Goal: Entertainment & Leisure: Consume media (video, audio)

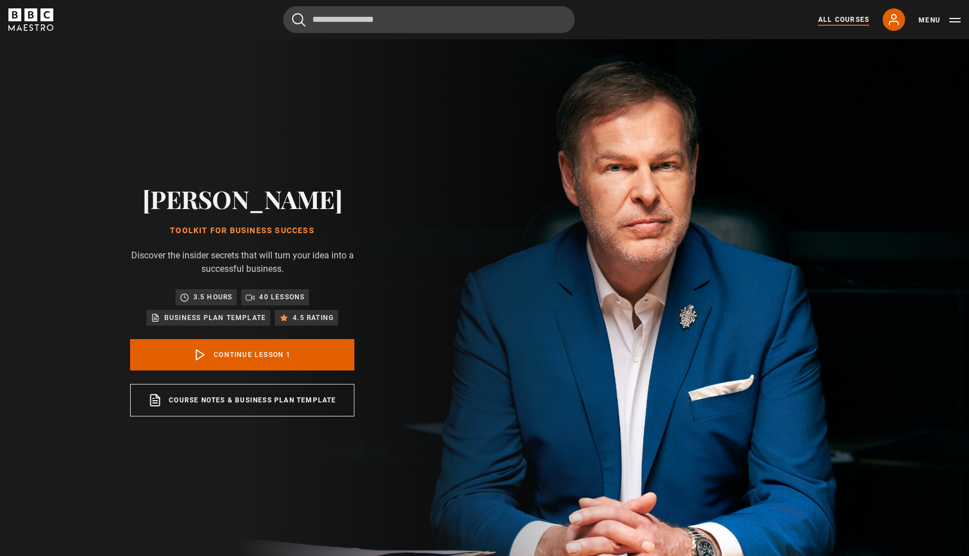
click at [851, 24] on link "All Courses" at bounding box center [843, 20] width 51 height 10
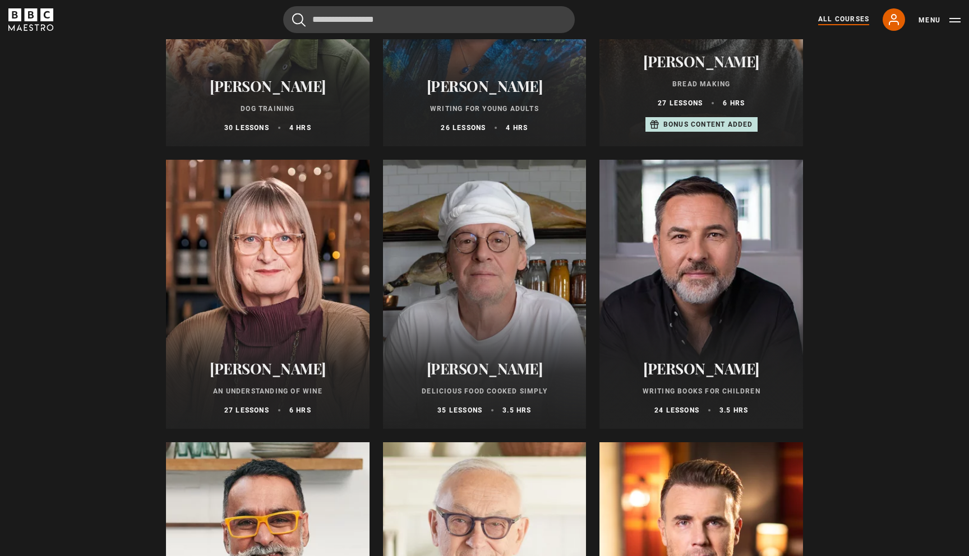
scroll to position [3953, 0]
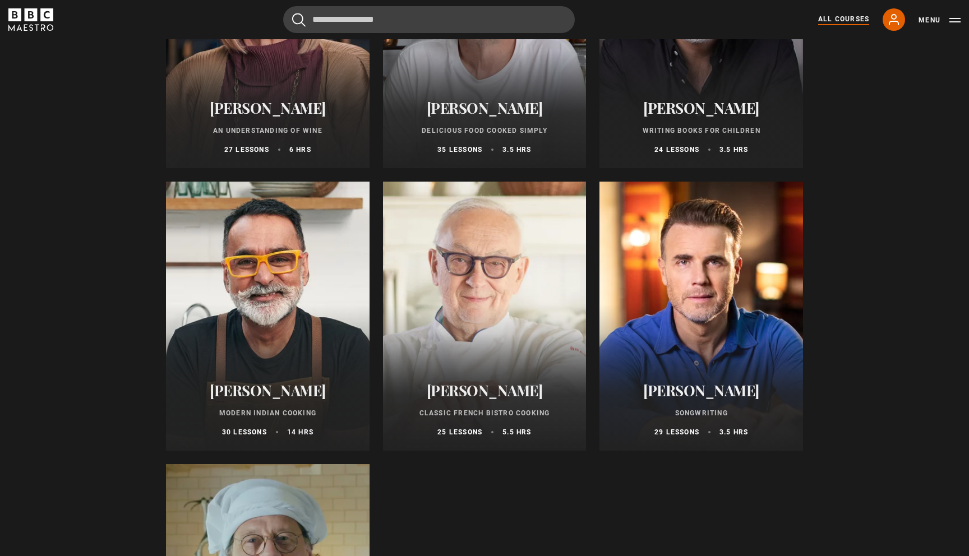
click at [728, 298] on div at bounding box center [701, 316] width 204 height 269
click at [676, 429] on p "29 lessons" at bounding box center [676, 432] width 45 height 10
click at [694, 349] on div at bounding box center [701, 316] width 204 height 269
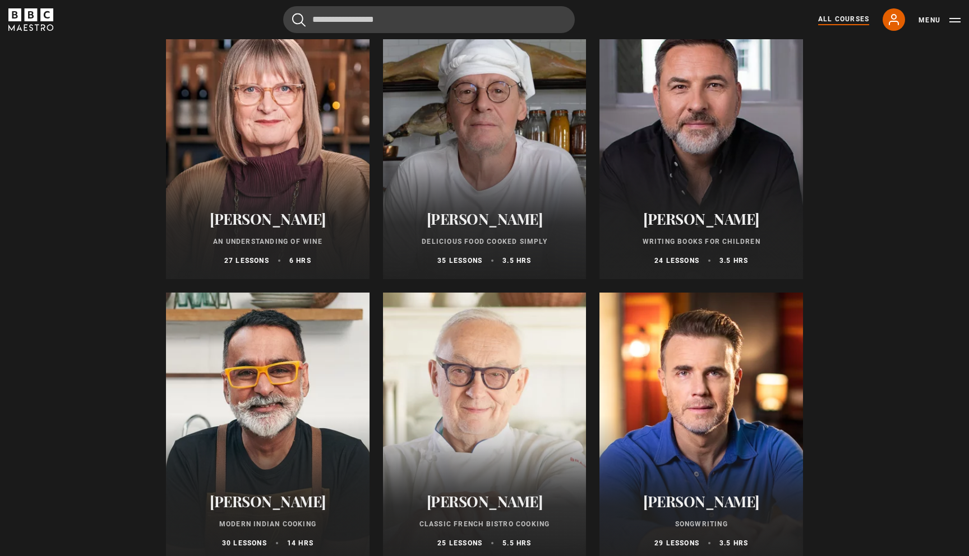
scroll to position [3846, 0]
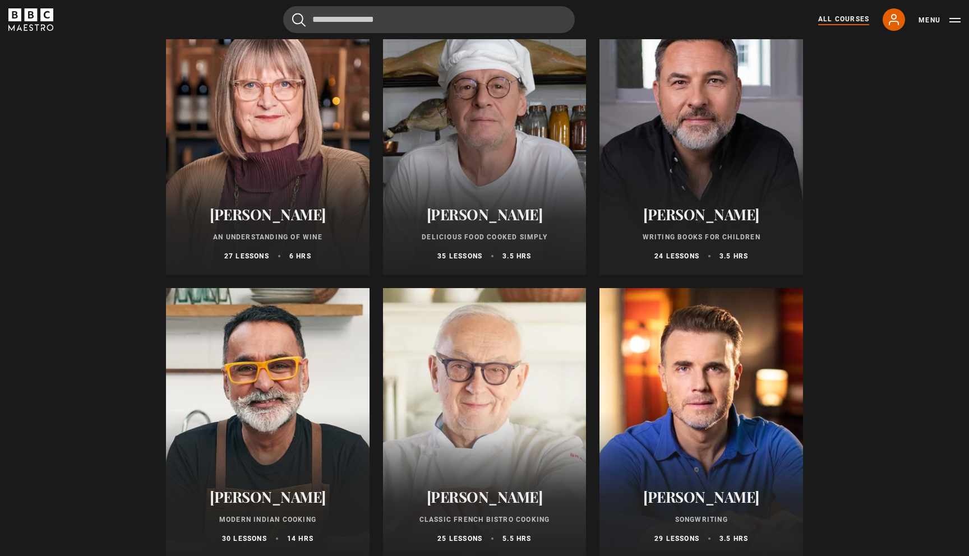
click at [694, 349] on div at bounding box center [701, 422] width 204 height 269
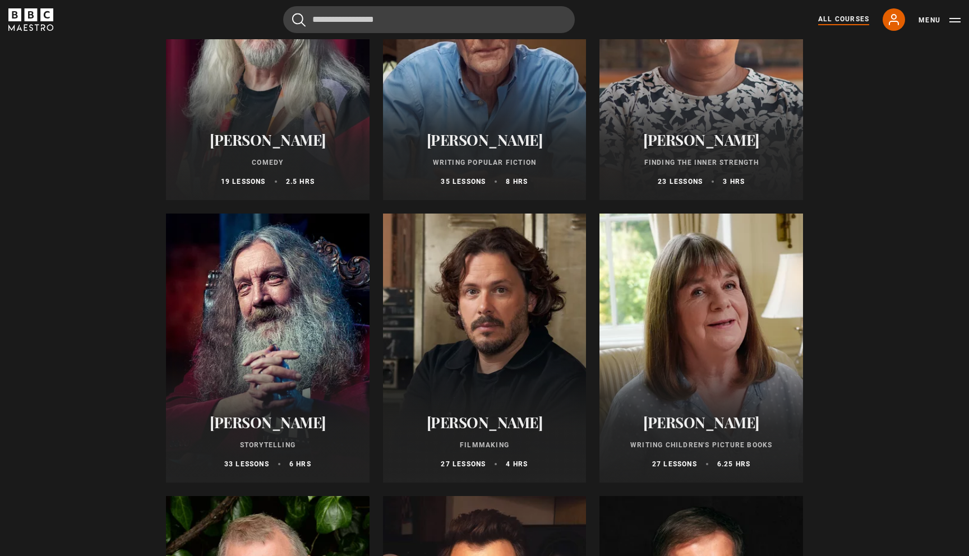
scroll to position [2882, 0]
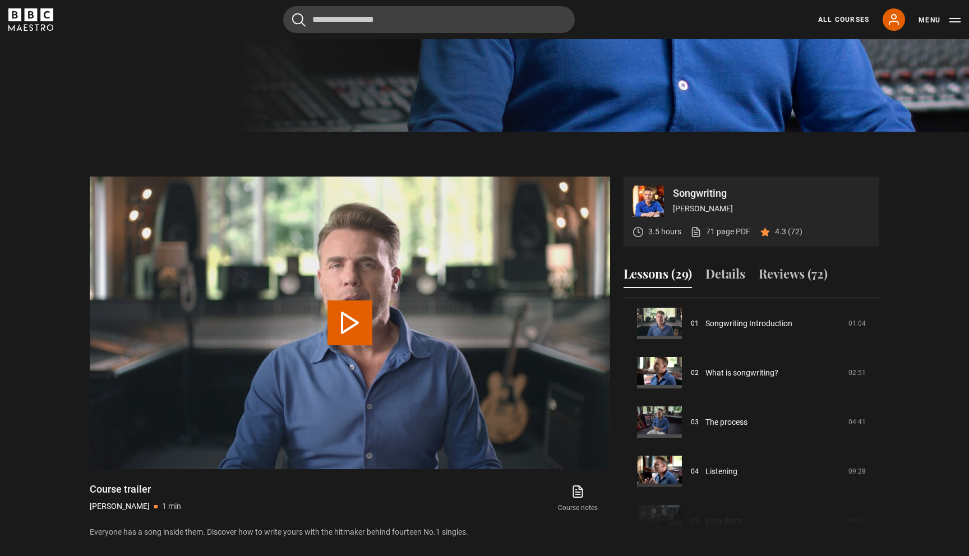
scroll to position [50, 0]
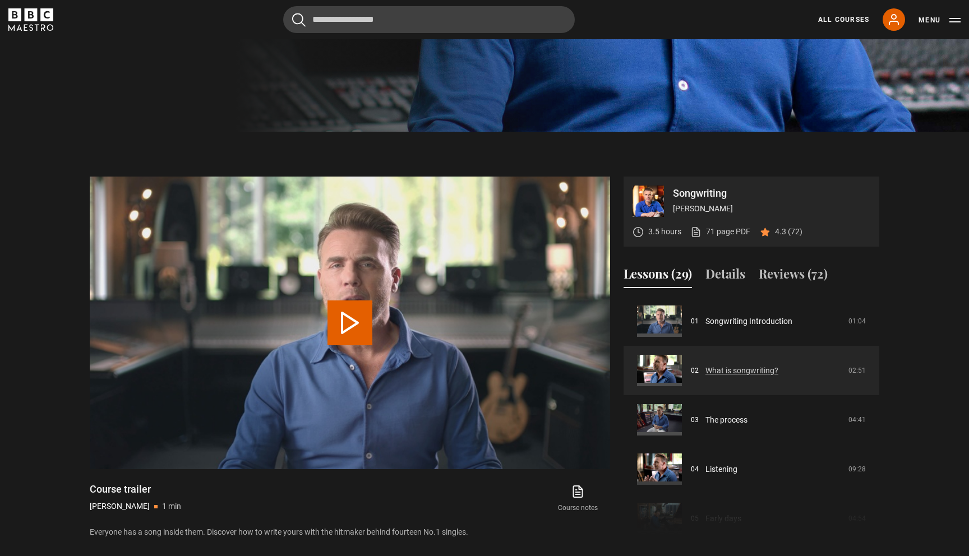
click at [753, 368] on link "What is songwriting?" at bounding box center [741, 371] width 73 height 12
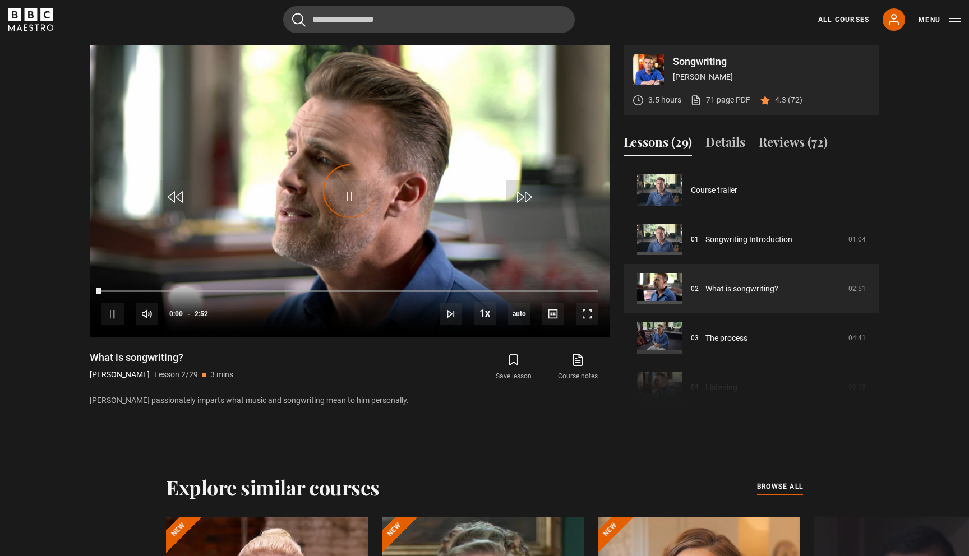
scroll to position [49, 0]
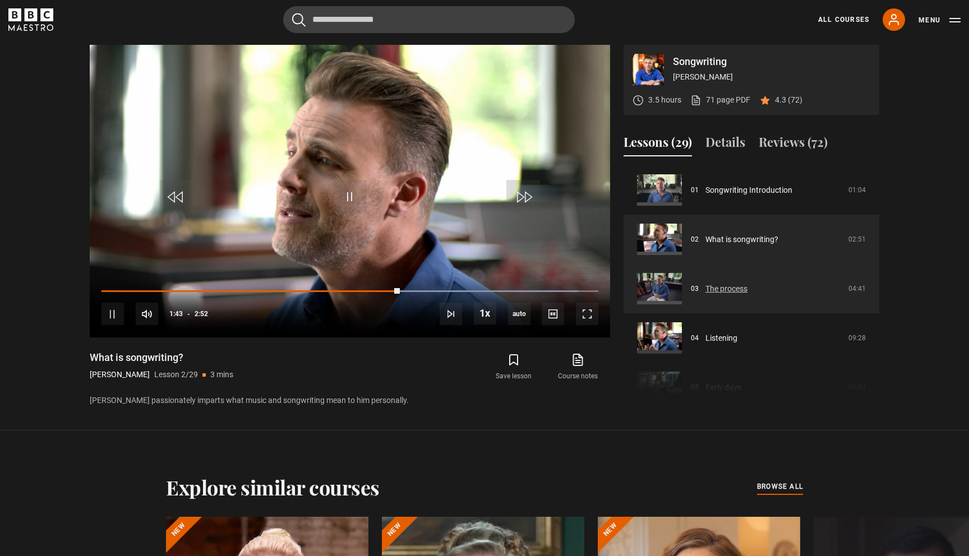
click at [739, 291] on link "The process" at bounding box center [726, 289] width 42 height 12
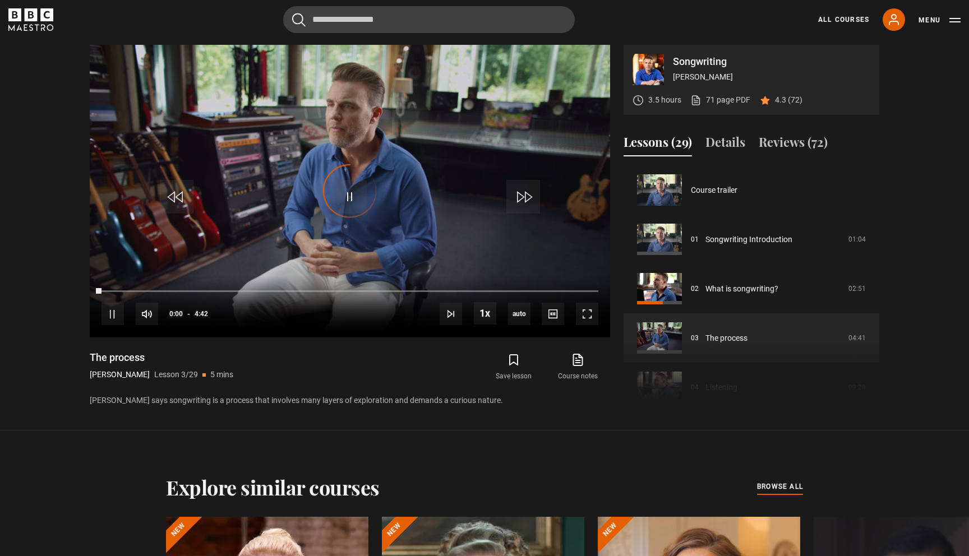
scroll to position [99, 0]
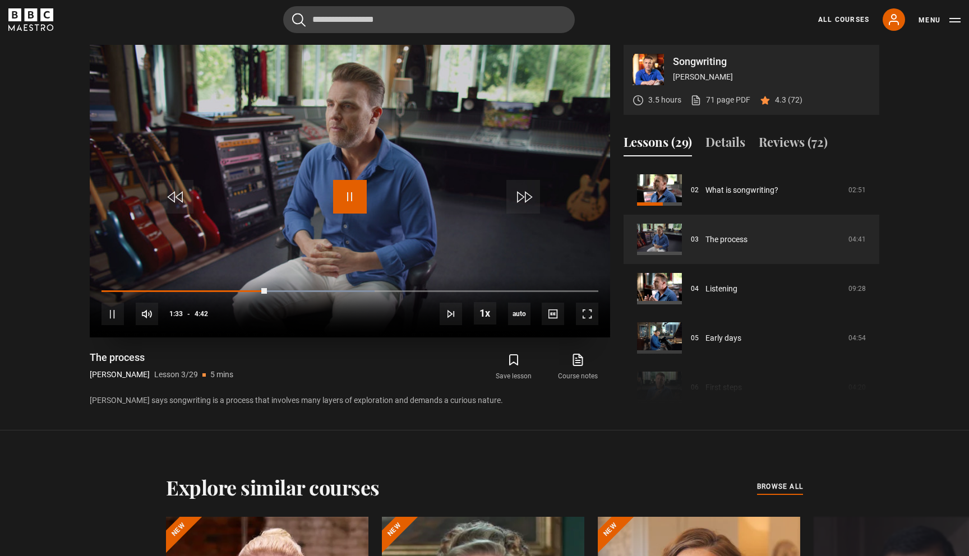
click at [341, 181] on span "Video Player" at bounding box center [350, 197] width 34 height 34
click at [348, 199] on span "Video Player" at bounding box center [350, 197] width 34 height 34
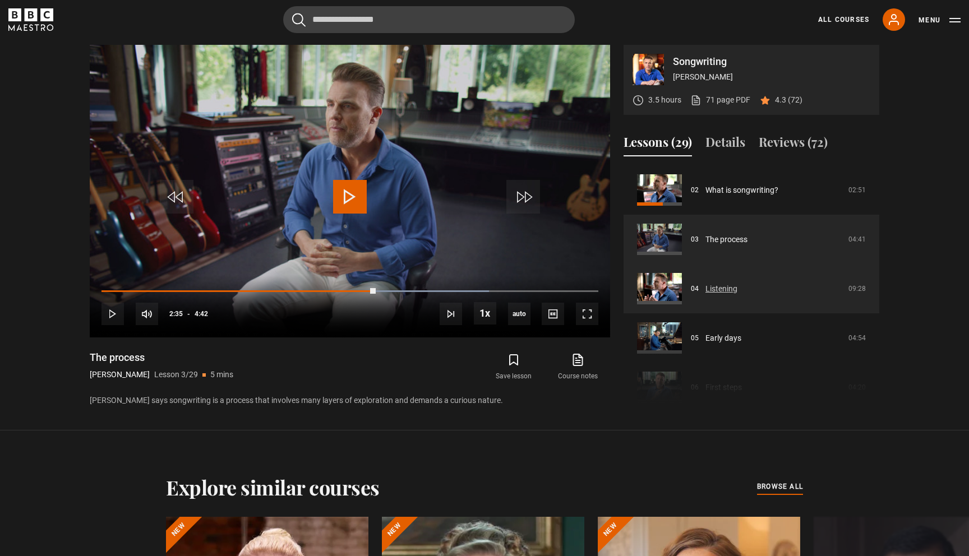
click at [737, 288] on link "Listening" at bounding box center [721, 289] width 32 height 12
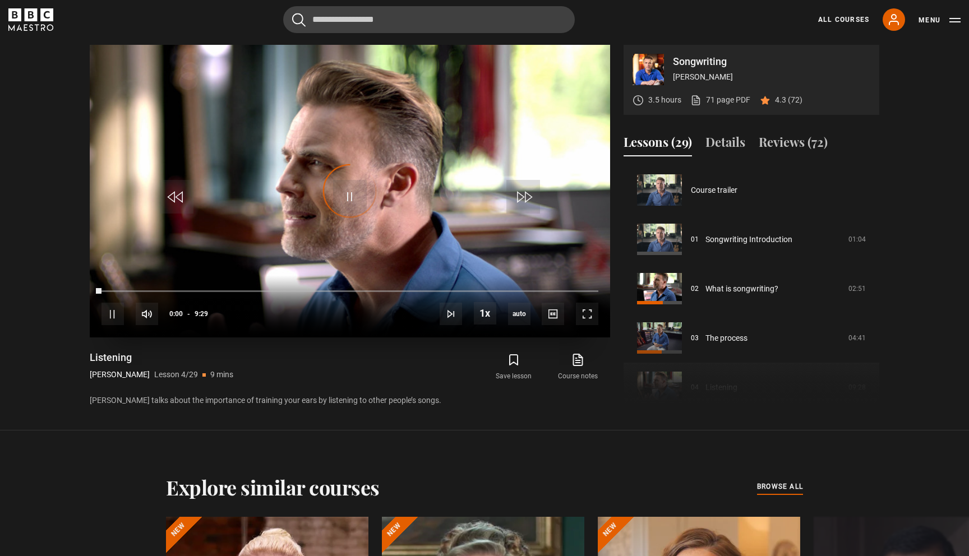
scroll to position [148, 0]
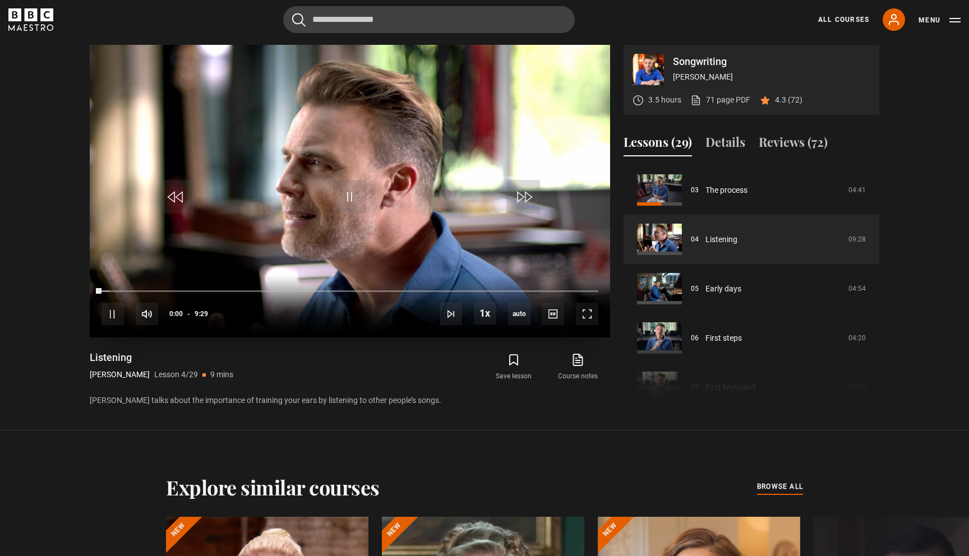
click at [347, 225] on video "Video Player" at bounding box center [350, 191] width 520 height 293
